Goal: Task Accomplishment & Management: Use online tool/utility

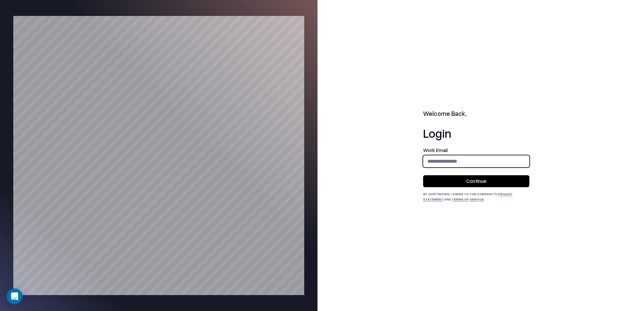
click at [457, 161] on input "email" at bounding box center [476, 161] width 106 height 12
type input "**********"
click at [445, 183] on button "Continue" at bounding box center [476, 181] width 106 height 12
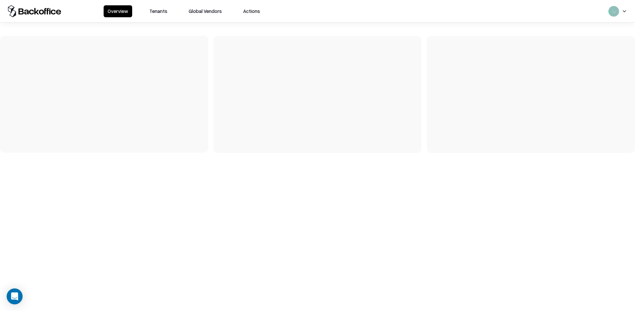
click at [160, 16] on button "Tenants" at bounding box center [158, 11] width 26 height 12
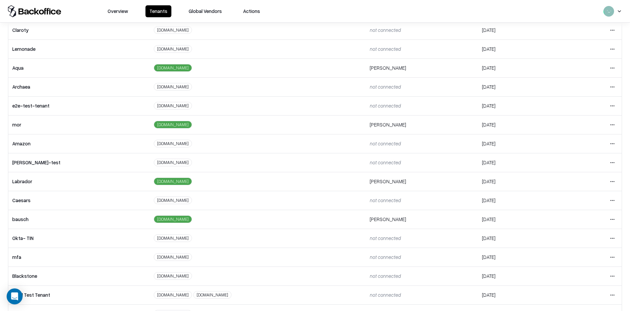
scroll to position [92, 0]
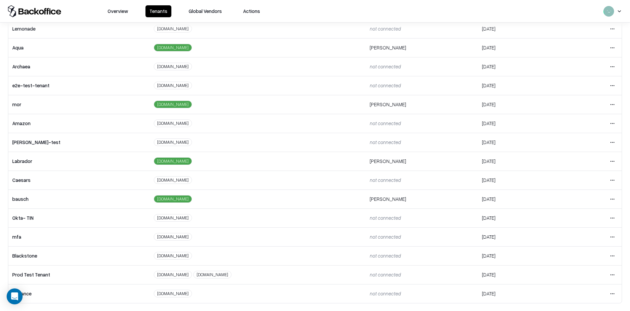
click at [604, 162] on html "Overview Tenants Global Vendors Actions Tenants Add Tenant Tenant name Domain A…" at bounding box center [315, 155] width 630 height 311
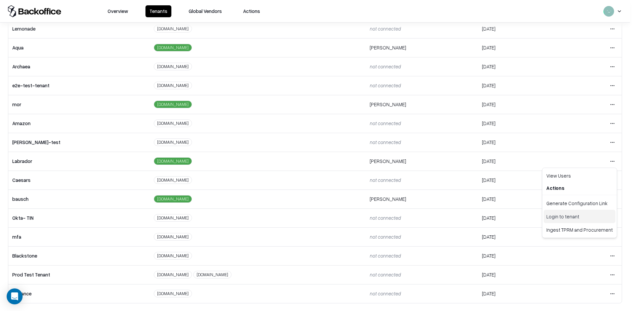
click at [558, 215] on div "Login to tenant" at bounding box center [579, 216] width 72 height 13
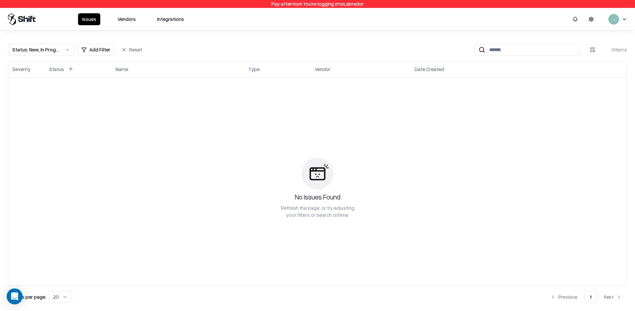
click at [128, 21] on button "Vendors" at bounding box center [127, 19] width 26 height 12
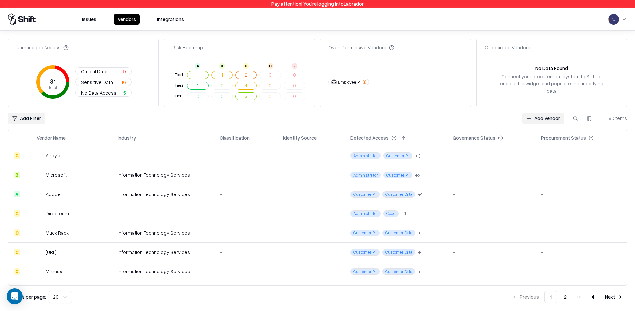
click at [172, 20] on button "Integrations" at bounding box center [170, 19] width 35 height 11
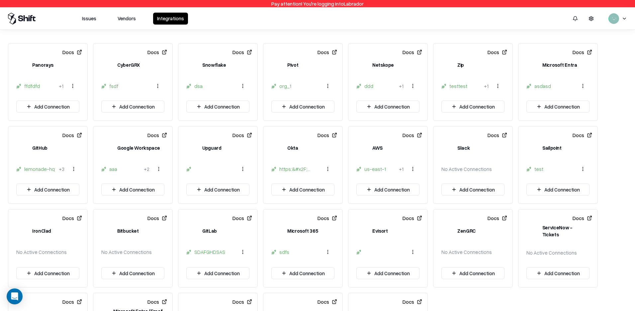
click at [27, 169] on div "lemonade-hq" at bounding box center [40, 169] width 32 height 7
click at [29, 167] on div "lemonade-hq" at bounding box center [40, 169] width 32 height 7
click at [29, 168] on div "lemonade-hq" at bounding box center [40, 169] width 32 height 7
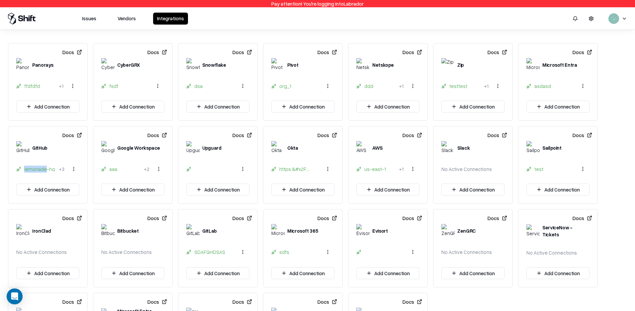
click at [29, 168] on div "lemonade-hq" at bounding box center [40, 169] width 32 height 7
click at [62, 169] on div "+ 3" at bounding box center [62, 169] width 6 height 7
click at [76, 168] on html "Pay attention! You're logging into Labrador Issues Vendors Integrations Docs Pa…" at bounding box center [317, 155] width 635 height 311
click at [80, 228] on div "lab-rador-admin" at bounding box center [73, 227] width 45 height 11
click at [42, 173] on div "lemonade-hq + 3" at bounding box center [47, 168] width 63 height 13
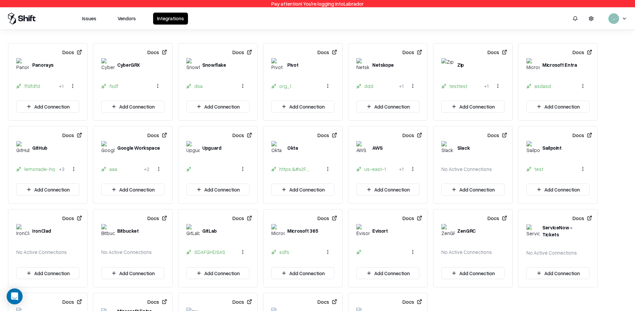
click at [42, 168] on div "lemonade-hq" at bounding box center [40, 169] width 32 height 7
click at [47, 192] on button "Add Connection" at bounding box center [47, 190] width 63 height 12
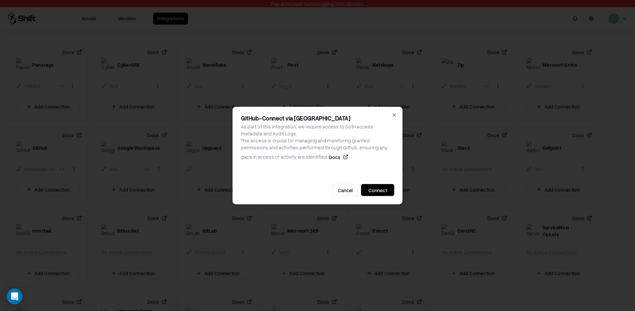
click at [373, 191] on button "Connect" at bounding box center [377, 190] width 33 height 12
click at [395, 115] on icon "button" at bounding box center [393, 114] width 5 height 5
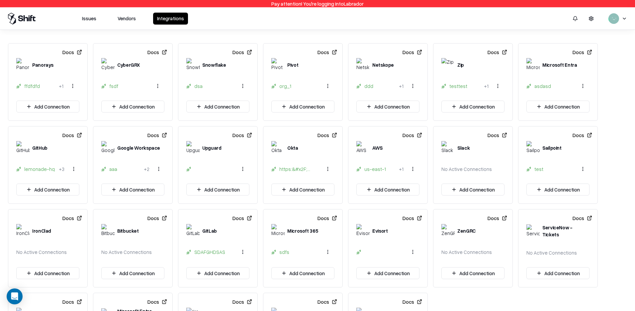
click at [38, 169] on div "lemonade-hq" at bounding box center [40, 169] width 32 height 7
click at [70, 171] on html "Pay attention! You're logging into Labrador Issues Vendors Integrations Docs Pa…" at bounding box center [317, 155] width 635 height 311
click at [75, 228] on div "lab-rador-admin" at bounding box center [73, 227] width 45 height 11
click at [41, 170] on div "lemonade-hq" at bounding box center [40, 169] width 32 height 7
click at [75, 173] on html "Pay attention! You're logging into Labrador Issues Vendors Integrations Docs Pa…" at bounding box center [317, 155] width 635 height 311
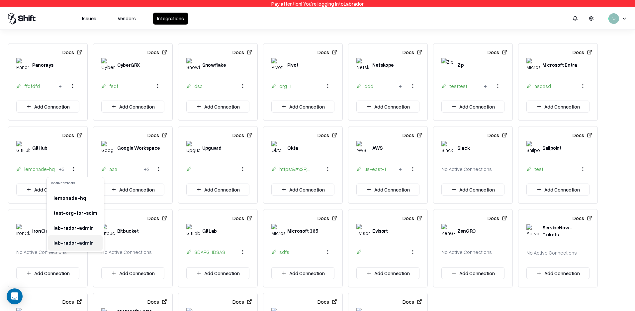
click at [64, 238] on div "lab-rador-admin" at bounding box center [73, 242] width 45 height 11
click at [63, 191] on button "Add Connection" at bounding box center [47, 190] width 63 height 12
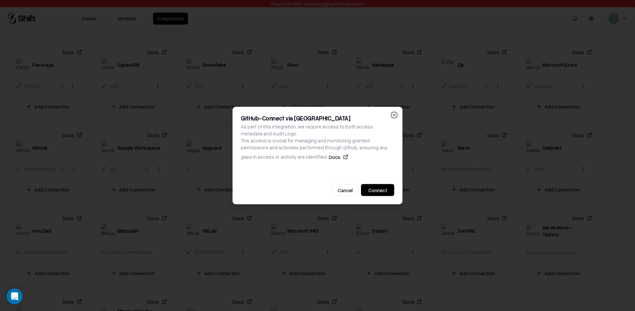
click at [393, 115] on icon "button" at bounding box center [393, 114] width 5 height 5
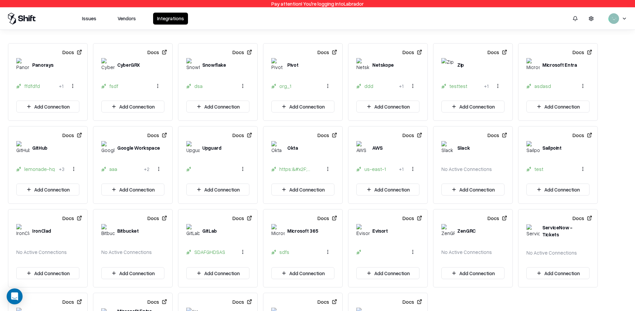
click at [35, 168] on div "lemonade-hq" at bounding box center [40, 169] width 32 height 7
click at [77, 170] on html "Pay attention! You're logging into Labrador Issues Vendors Integrations Docs Pa…" at bounding box center [317, 155] width 635 height 311
click at [33, 168] on html "Pay attention! You're logging into Labrador Issues Vendors Integrations Docs Pa…" at bounding box center [317, 155] width 635 height 311
click at [59, 192] on button "Add Connection" at bounding box center [47, 190] width 63 height 12
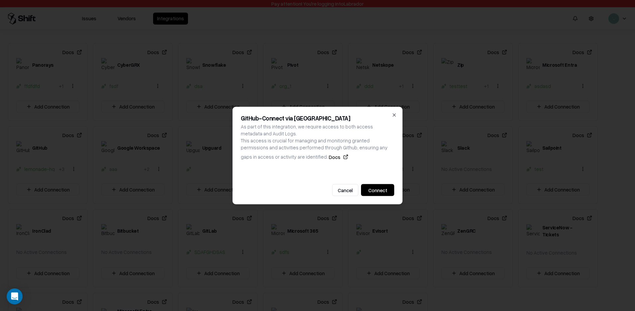
click at [374, 187] on button "Connect" at bounding box center [377, 190] width 33 height 12
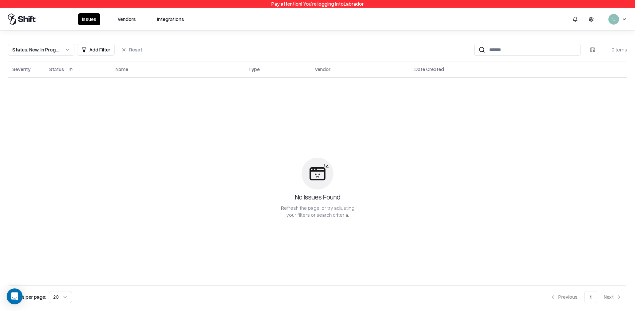
click at [165, 20] on button "Integrations" at bounding box center [170, 19] width 35 height 12
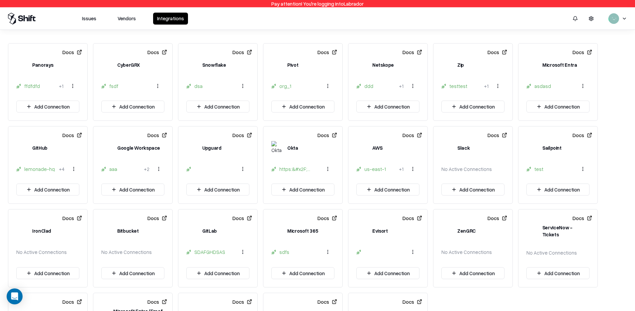
click at [293, 171] on div "https:&#x2F;&#x2F;[DOMAIN_NAME]&#x2F;" at bounding box center [295, 169] width 32 height 7
click at [293, 169] on div "https:&#x2F;&#x2F;[DOMAIN_NAME]&#x2F;" at bounding box center [295, 169] width 32 height 7
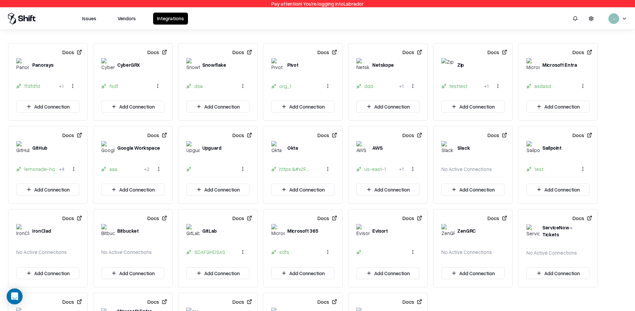
click at [299, 190] on button "Add Connection" at bounding box center [302, 190] width 63 height 12
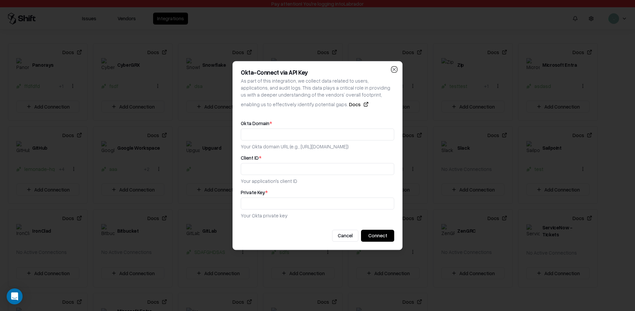
click at [394, 69] on icon "button" at bounding box center [394, 69] width 3 height 3
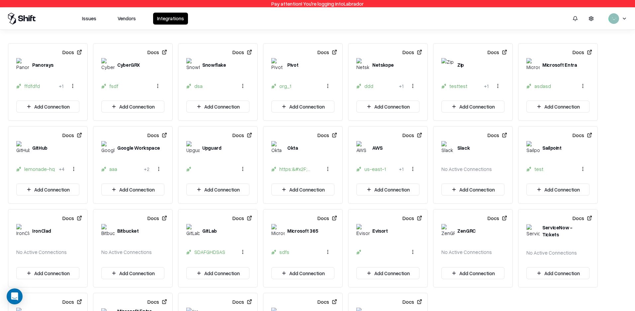
click at [329, 136] on button "Docs" at bounding box center [327, 135] width 20 height 12
click at [292, 168] on div "https:&#x2F;&#x2F;[DOMAIN_NAME]&#x2F;" at bounding box center [295, 169] width 32 height 7
click at [328, 171] on html "Pay attention! You're logging into Labrador Issues Vendors Integrations Docs Pa…" at bounding box center [317, 155] width 635 height 311
click at [321, 156] on html "Pay attention! You're logging into Labrador Issues Vendors Integrations Docs Pa…" at bounding box center [317, 155] width 635 height 311
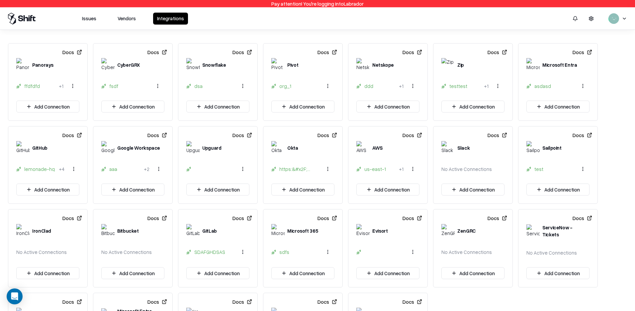
click at [372, 162] on div "AWS" at bounding box center [387, 151] width 79 height 21
